Goal: Transaction & Acquisition: Book appointment/travel/reservation

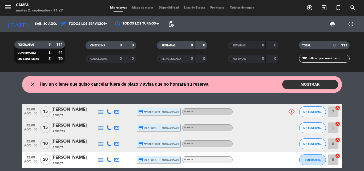
drag, startPoint x: 301, startPoint y: 82, endPoint x: 294, endPoint y: 85, distance: 7.1
click at [301, 82] on button "MOSTRAR" at bounding box center [310, 84] width 56 height 9
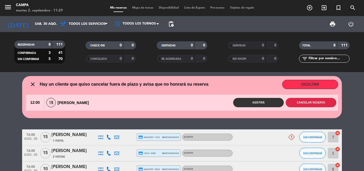
click at [304, 103] on button "Cancelar reserva" at bounding box center [311, 102] width 51 height 9
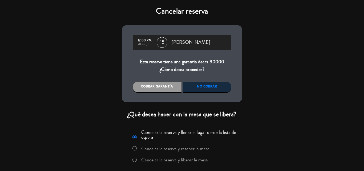
click at [199, 87] on div "No cobrar" at bounding box center [207, 86] width 49 height 11
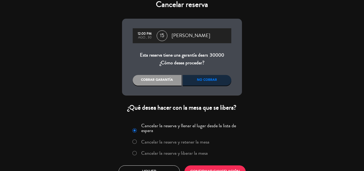
scroll to position [17, 0]
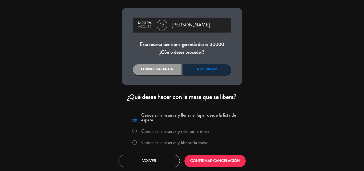
click at [138, 143] on label "Cancelar la reserva y liberar la mesa" at bounding box center [169, 143] width 81 height 10
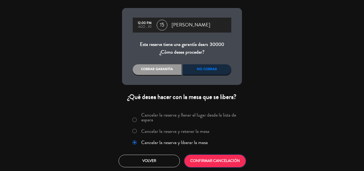
click at [206, 160] on button "CONFIRMAR CANCELACIÓN" at bounding box center [214, 160] width 61 height 13
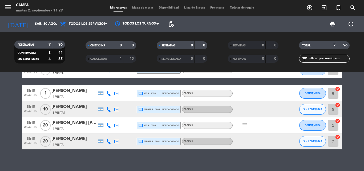
scroll to position [0, 0]
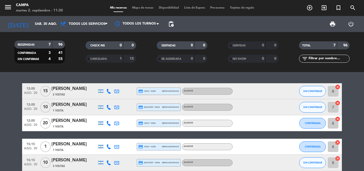
click at [77, 92] on div "2 Visitas" at bounding box center [73, 94] width 45 height 5
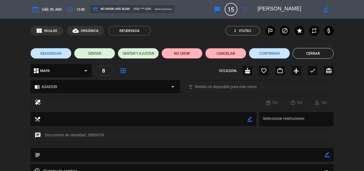
click at [230, 55] on button "Cancelar" at bounding box center [225, 53] width 41 height 11
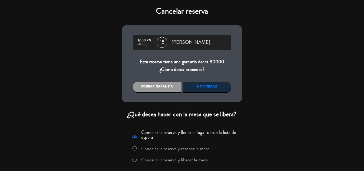
drag, startPoint x: 169, startPoint y: 160, endPoint x: 174, endPoint y: 138, distance: 22.5
click at [169, 159] on label "Cancelar la reserva y liberar la mesa" at bounding box center [174, 159] width 67 height 5
click at [202, 88] on div "No cobrar" at bounding box center [207, 86] width 49 height 11
click at [206, 85] on div "No cobrar" at bounding box center [207, 86] width 49 height 11
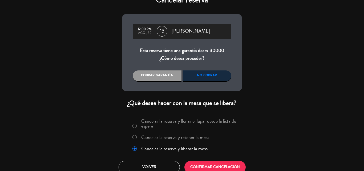
scroll to position [17, 0]
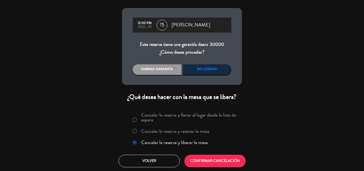
click at [208, 68] on div "No cobrar" at bounding box center [207, 69] width 49 height 11
click at [206, 159] on button "CONFIRMAR CANCELACIÓN" at bounding box center [214, 160] width 61 height 13
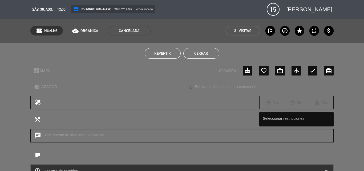
click at [194, 53] on button "Cerrar" at bounding box center [201, 53] width 36 height 11
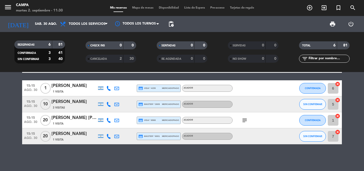
scroll to position [16, 0]
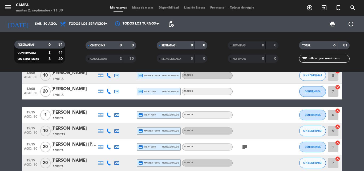
click at [72, 75] on div "[PERSON_NAME]" at bounding box center [73, 73] width 45 height 7
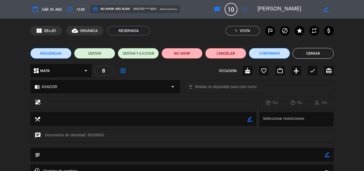
click at [234, 54] on button "Cancelar" at bounding box center [225, 53] width 41 height 11
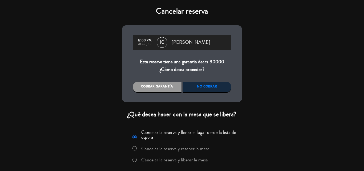
click at [163, 159] on label "Cancelar la reserva y liberar la mesa" at bounding box center [174, 159] width 67 height 5
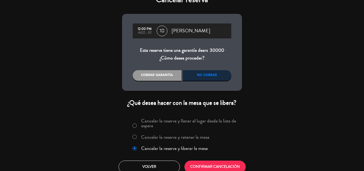
scroll to position [17, 0]
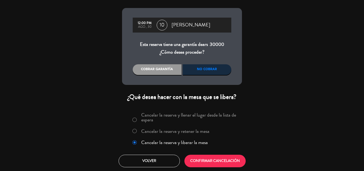
click at [207, 72] on div "No cobrar" at bounding box center [207, 69] width 49 height 11
click at [199, 163] on button "CONFIRMAR CANCELACIÓN" at bounding box center [214, 160] width 61 height 13
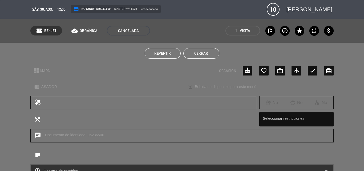
click at [205, 56] on button "Cerrar" at bounding box center [201, 53] width 36 height 11
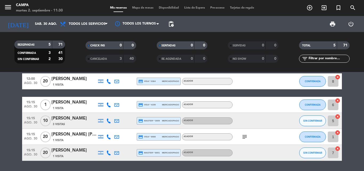
scroll to position [0, 0]
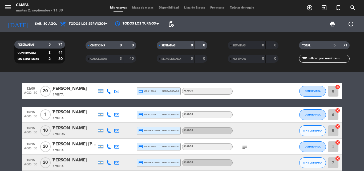
click at [83, 91] on div "[PERSON_NAME]" at bounding box center [73, 88] width 45 height 7
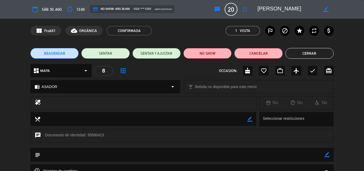
click at [252, 52] on button "Cancelar" at bounding box center [258, 53] width 48 height 11
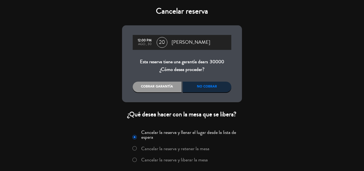
click at [157, 158] on label "Cancelar la reserva y liberar la mesa" at bounding box center [174, 159] width 67 height 5
click at [203, 87] on div "No cobrar" at bounding box center [207, 86] width 49 height 11
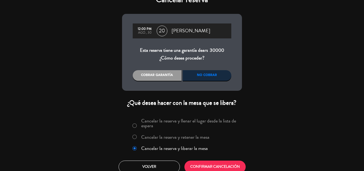
scroll to position [17, 0]
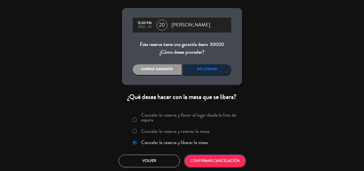
click at [205, 161] on button "CONFIRMAR CANCELACIÓN" at bounding box center [214, 160] width 61 height 13
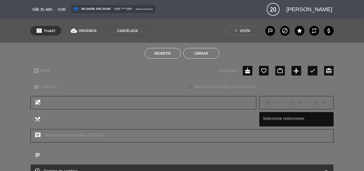
click at [215, 53] on button "Cerrar" at bounding box center [201, 53] width 36 height 11
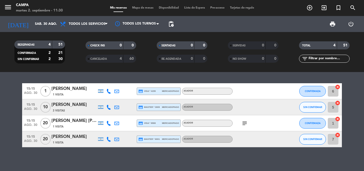
click at [83, 86] on div "[PERSON_NAME]" at bounding box center [73, 88] width 45 height 7
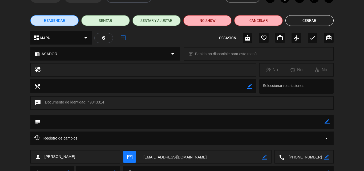
scroll to position [0, 0]
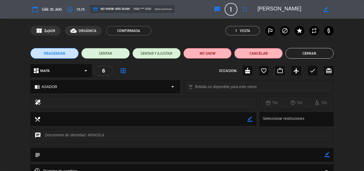
click at [253, 53] on button "Cancelar" at bounding box center [258, 53] width 48 height 11
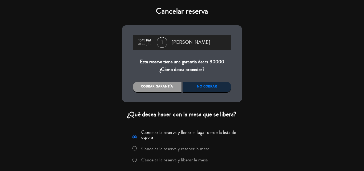
click at [156, 158] on label "Cancelar la reserva y liberar la mesa" at bounding box center [174, 159] width 67 height 5
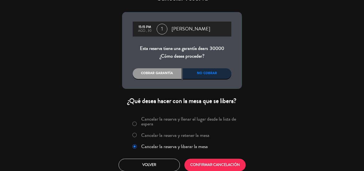
scroll to position [17, 0]
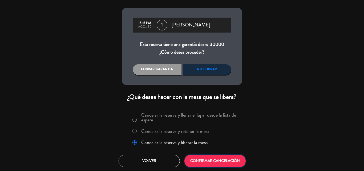
click at [205, 163] on button "CONFIRMAR CANCELACIÓN" at bounding box center [214, 160] width 61 height 13
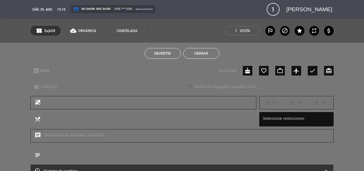
click at [204, 54] on button "Cerrar" at bounding box center [201, 53] width 36 height 11
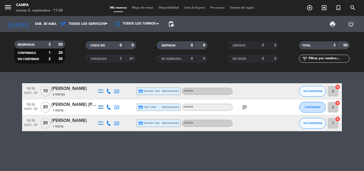
click at [82, 94] on div "3 Visitas" at bounding box center [73, 94] width 45 height 5
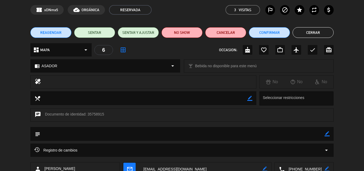
scroll to position [20, 0]
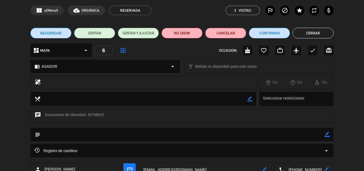
click at [219, 35] on button "Cancelar" at bounding box center [225, 33] width 41 height 11
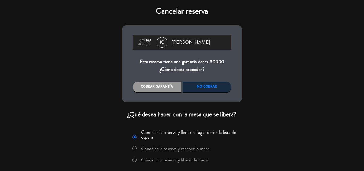
drag, startPoint x: 154, startPoint y: 161, endPoint x: 163, endPoint y: 143, distance: 19.8
click at [154, 161] on label "Cancelar la reserva y liberar la mesa" at bounding box center [174, 159] width 67 height 5
click at [200, 86] on div "No cobrar" at bounding box center [207, 86] width 49 height 11
click at [215, 85] on div "No cobrar" at bounding box center [207, 86] width 49 height 11
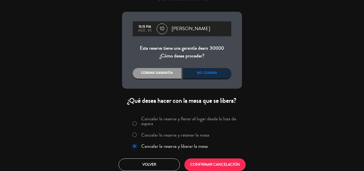
scroll to position [17, 0]
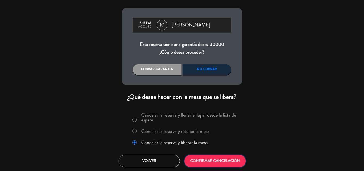
click at [203, 163] on button "CONFIRMAR CANCELACIÓN" at bounding box center [214, 160] width 61 height 13
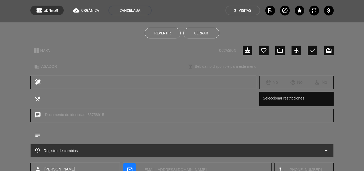
click at [200, 34] on button "Cerrar" at bounding box center [201, 33] width 36 height 11
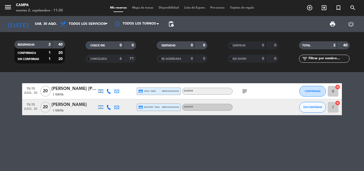
click at [78, 89] on div "[PERSON_NAME] [PERSON_NAME]" at bounding box center [73, 88] width 45 height 7
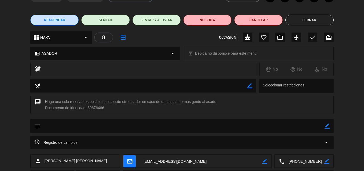
scroll to position [0, 0]
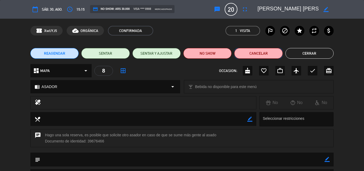
click at [254, 48] on button "Cancelar" at bounding box center [258, 53] width 48 height 11
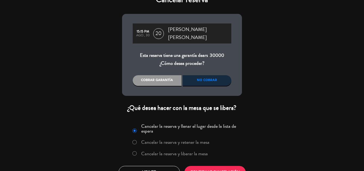
scroll to position [17, 0]
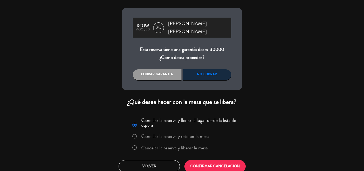
click at [165, 145] on label "Cancelar la reserva y liberar la mesa" at bounding box center [174, 147] width 67 height 5
click at [223, 162] on button "CONFIRMAR CANCELACIÓN" at bounding box center [214, 166] width 61 height 13
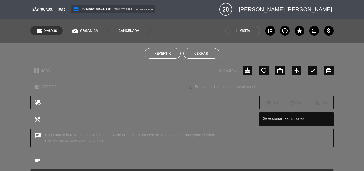
click at [199, 54] on button "Cerrar" at bounding box center [201, 53] width 36 height 11
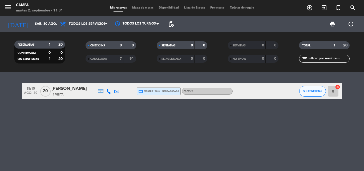
click at [81, 88] on div "[PERSON_NAME]" at bounding box center [73, 88] width 45 height 7
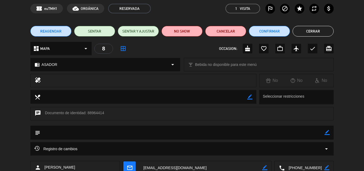
scroll to position [0, 0]
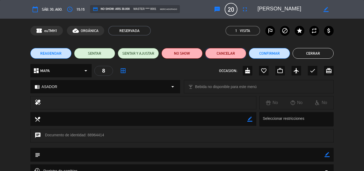
click at [232, 50] on button "Cancelar" at bounding box center [225, 53] width 41 height 11
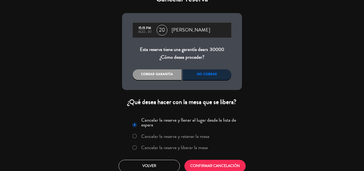
scroll to position [17, 0]
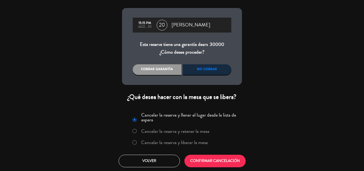
drag, startPoint x: 167, startPoint y: 141, endPoint x: 185, endPoint y: 123, distance: 26.4
click at [167, 141] on label "Cancelar la reserva y liberar la mesa" at bounding box center [174, 142] width 67 height 5
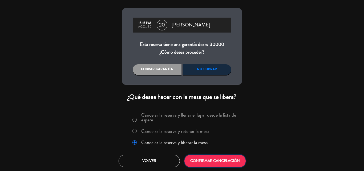
click at [211, 163] on button "CONFIRMAR CANCELACIÓN" at bounding box center [214, 160] width 61 height 13
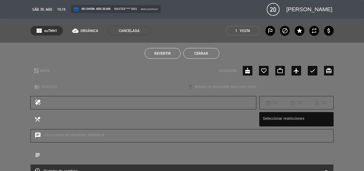
click at [198, 50] on button "Cerrar" at bounding box center [201, 53] width 36 height 11
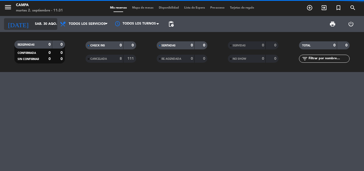
click at [33, 26] on input "sáb. 30 ago." at bounding box center [54, 23] width 45 height 9
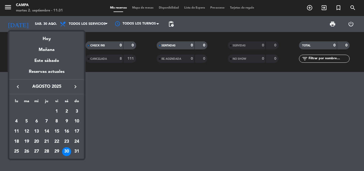
click at [53, 24] on div at bounding box center [182, 85] width 364 height 171
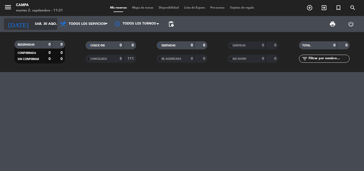
click at [55, 23] on icon "arrow_drop_down" at bounding box center [53, 24] width 6 height 6
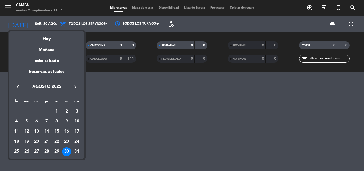
click at [105, 84] on div at bounding box center [182, 85] width 364 height 171
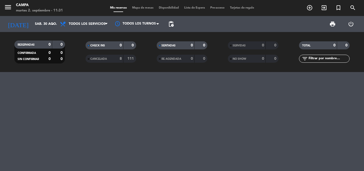
click at [8, 9] on icon "menu" at bounding box center [8, 7] width 8 height 8
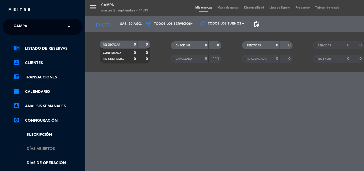
click at [39, 148] on link "Días abiertos" at bounding box center [47, 149] width 69 height 6
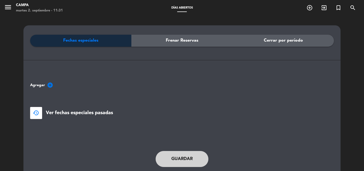
click at [50, 85] on icon "add_circle" at bounding box center [50, 85] width 6 height 6
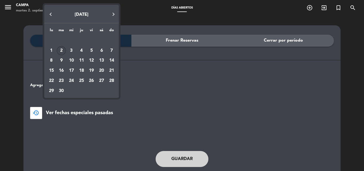
click at [112, 15] on button "Next month" at bounding box center [113, 14] width 11 height 11
click at [55, 60] on div "6" at bounding box center [51, 60] width 9 height 9
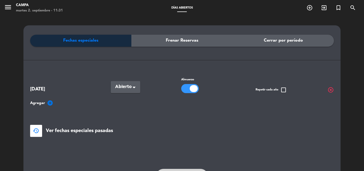
click at [50, 102] on icon "add_circle" at bounding box center [50, 103] width 6 height 6
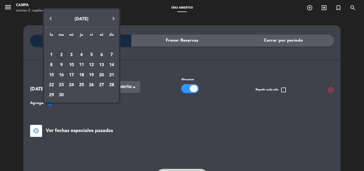
click at [100, 64] on div "13" at bounding box center [101, 64] width 9 height 9
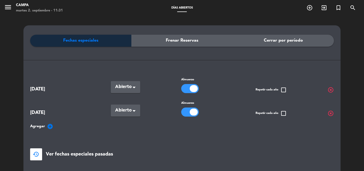
click at [51, 124] on icon "add_circle" at bounding box center [50, 126] width 6 height 6
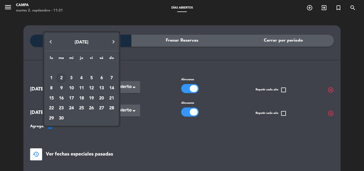
click at [102, 100] on div "20" at bounding box center [101, 98] width 9 height 9
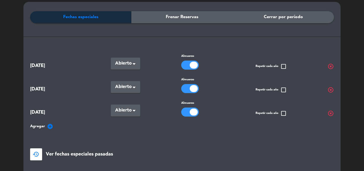
scroll to position [80, 0]
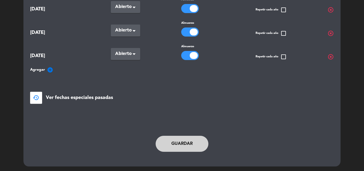
click at [49, 69] on icon "add_circle" at bounding box center [50, 70] width 6 height 6
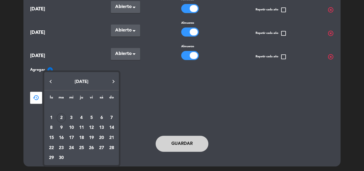
drag, startPoint x: 101, startPoint y: 147, endPoint x: 106, endPoint y: 130, distance: 18.2
click at [101, 147] on div "27" at bounding box center [101, 147] width 9 height 9
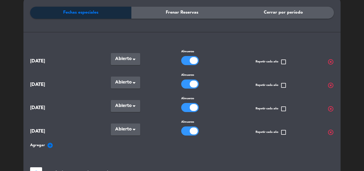
scroll to position [27, 0]
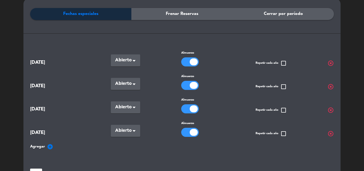
click at [52, 143] on icon "add_circle" at bounding box center [50, 146] width 6 height 6
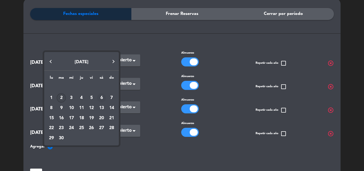
click at [103, 97] on div "6" at bounding box center [101, 97] width 9 height 9
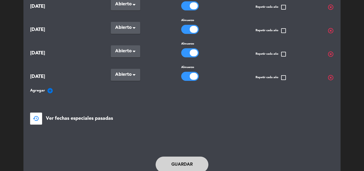
scroll to position [107, 0]
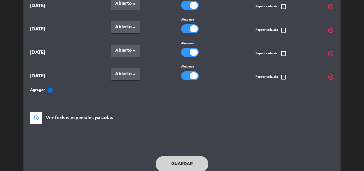
click at [186, 166] on button "Guardar" at bounding box center [182, 164] width 53 height 16
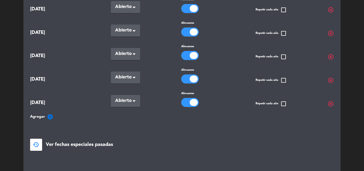
scroll to position [0, 0]
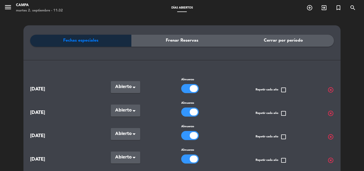
click at [8, 10] on icon "menu" at bounding box center [8, 7] width 8 height 8
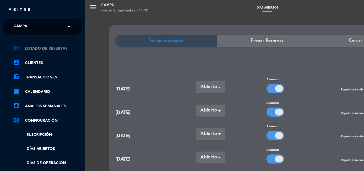
click at [57, 50] on link "chrome_reader_mode Listado de Reservas" at bounding box center [47, 48] width 69 height 6
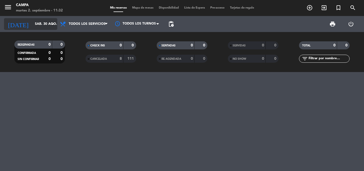
click at [47, 19] on input "sáb. 30 ago." at bounding box center [54, 23] width 45 height 9
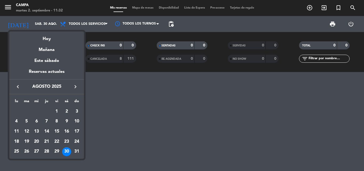
click at [77, 85] on icon "keyboard_arrow_right" at bounding box center [75, 86] width 6 height 6
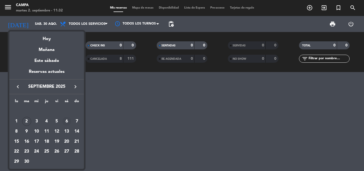
click at [65, 120] on div "6" at bounding box center [66, 121] width 9 height 9
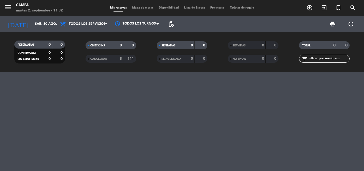
type input "sáb. [DATE]"
click at [312, 10] on icon "add_circle_outline" at bounding box center [309, 8] width 6 height 6
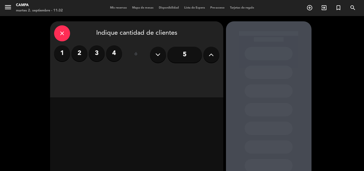
click at [211, 54] on icon at bounding box center [211, 55] width 5 height 8
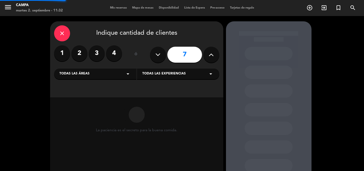
click at [211, 54] on icon at bounding box center [211, 55] width 5 height 8
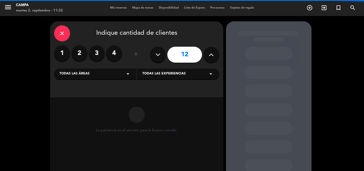
click at [211, 54] on icon at bounding box center [211, 55] width 5 height 8
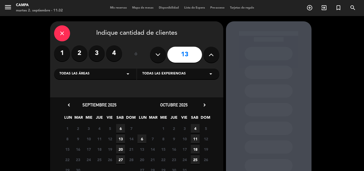
click at [211, 54] on icon at bounding box center [211, 55] width 5 height 8
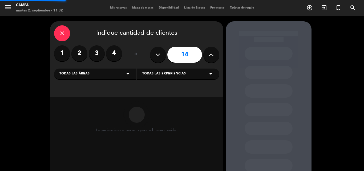
click at [211, 54] on icon at bounding box center [211, 55] width 5 height 8
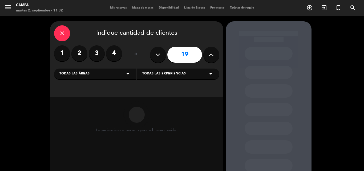
click at [211, 54] on icon at bounding box center [211, 55] width 5 height 8
type input "20"
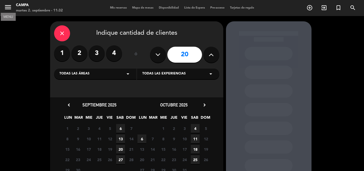
click at [11, 7] on icon "menu" at bounding box center [8, 7] width 8 height 8
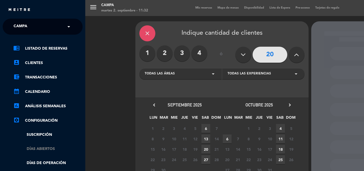
click at [45, 147] on link "Días abiertos" at bounding box center [47, 149] width 69 height 6
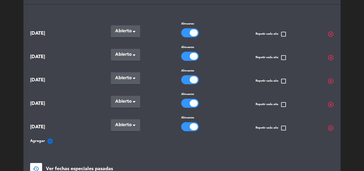
scroll to position [126, 0]
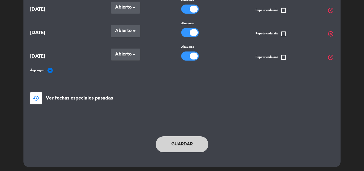
click at [330, 55] on span "highlight_off" at bounding box center [330, 57] width 6 height 6
click at [186, 143] on button "Guardar" at bounding box center [182, 144] width 53 height 16
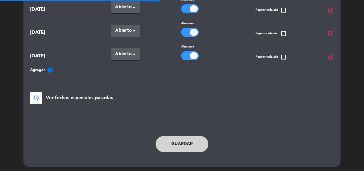
scroll to position [0, 0]
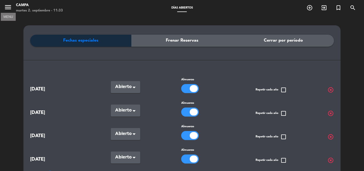
click at [6, 6] on icon "menu" at bounding box center [8, 7] width 8 height 8
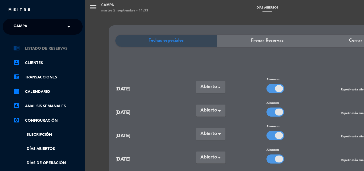
click at [36, 48] on link "chrome_reader_mode Listado de Reservas" at bounding box center [47, 48] width 69 height 6
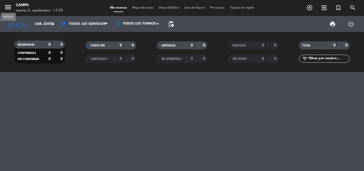
click at [6, 9] on icon "menu" at bounding box center [8, 7] width 8 height 8
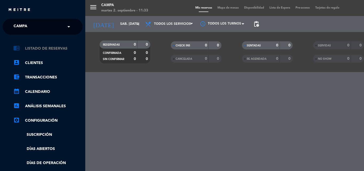
click at [47, 49] on link "chrome_reader_mode Listado de Reservas" at bounding box center [47, 48] width 69 height 6
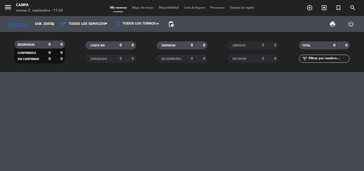
drag, startPoint x: 126, startPoint y: 138, endPoint x: 152, endPoint y: 100, distance: 45.8
click at [126, 136] on div at bounding box center [182, 121] width 364 height 99
click at [313, 9] on span "add_circle_outline" at bounding box center [309, 7] width 14 height 9
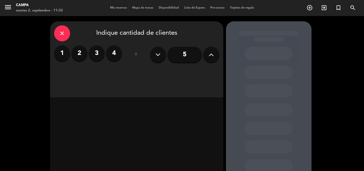
click at [211, 55] on icon at bounding box center [211, 55] width 5 height 8
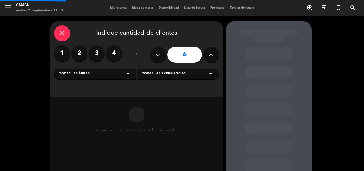
click at [211, 55] on icon at bounding box center [211, 55] width 5 height 8
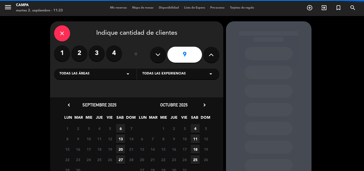
click at [211, 55] on icon at bounding box center [211, 55] width 5 height 8
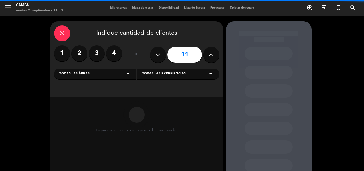
click at [211, 55] on icon at bounding box center [211, 55] width 5 height 8
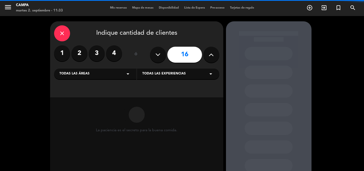
click at [211, 55] on icon at bounding box center [211, 55] width 5 height 8
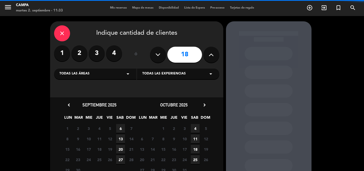
click at [211, 55] on icon at bounding box center [211, 55] width 5 height 8
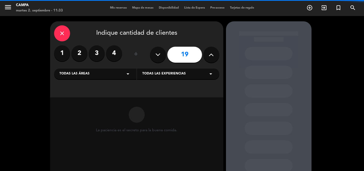
click at [211, 55] on icon at bounding box center [211, 55] width 5 height 8
type input "20"
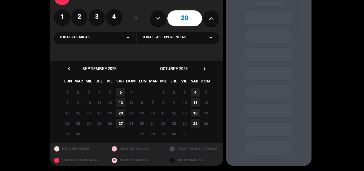
click at [122, 92] on span "6" at bounding box center [120, 92] width 9 height 9
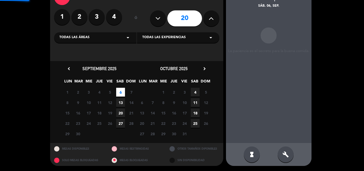
scroll to position [21, 0]
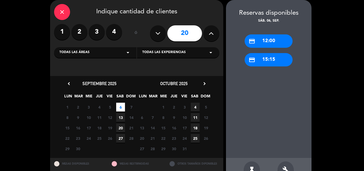
click at [270, 41] on div "credit_card 12:00" at bounding box center [268, 40] width 48 height 13
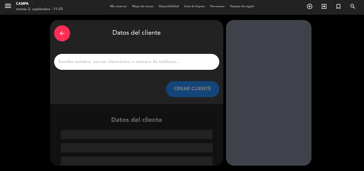
click at [148, 65] on input "1" at bounding box center [136, 61] width 157 height 7
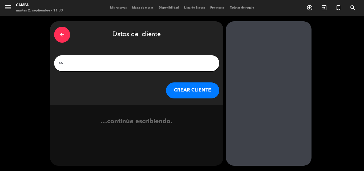
type input "s"
click at [110, 65] on input "SAPRISSA LIBRE" at bounding box center [136, 62] width 157 height 7
type input "SAPRISSA"
click at [188, 89] on button "CREAR CLIENTE" at bounding box center [192, 90] width 53 height 16
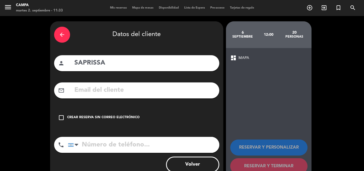
click at [74, 88] on input "text" at bounding box center [144, 90] width 141 height 11
click at [123, 146] on input "tel" at bounding box center [143, 145] width 151 height 16
type input "3517138901"
click at [128, 64] on input "SAPRISSA" at bounding box center [144, 63] width 141 height 11
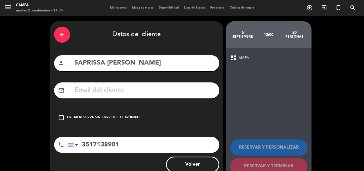
type input "SAPRISSA [PERSON_NAME]"
click at [58, 117] on icon "check_box_outline_blank" at bounding box center [61, 117] width 6 height 6
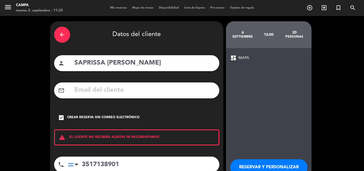
click at [262, 119] on div "dashboard MAPA RESERVAR Y PERSONALIZAR RESERVAR Y TERMINAR" at bounding box center [268, 124] width 85 height 152
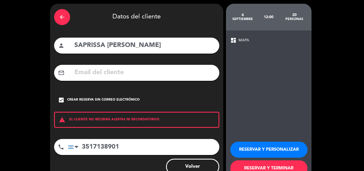
scroll to position [27, 0]
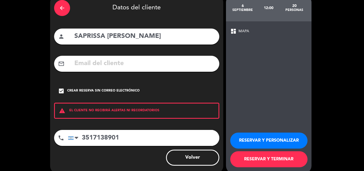
click at [265, 160] on button "RESERVAR Y TERMINAR" at bounding box center [268, 159] width 77 height 16
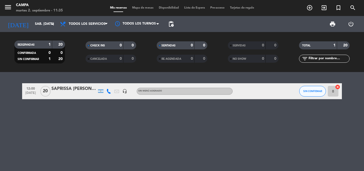
click at [135, 135] on div "12:00 [DATE] SAPRISSA [PERSON_NAME] headset_mic Sin menú asignado SIN CONFIRMAR…" at bounding box center [182, 121] width 364 height 99
drag, startPoint x: 172, startPoint y: 142, endPoint x: 190, endPoint y: 144, distance: 18.3
click at [172, 142] on div "12:00 [DATE] SAPRISSA [PERSON_NAME] headset_mic Sin menú asignado SIN CONFIRMAR…" at bounding box center [182, 121] width 364 height 99
